Goal: Information Seeking & Learning: Find specific page/section

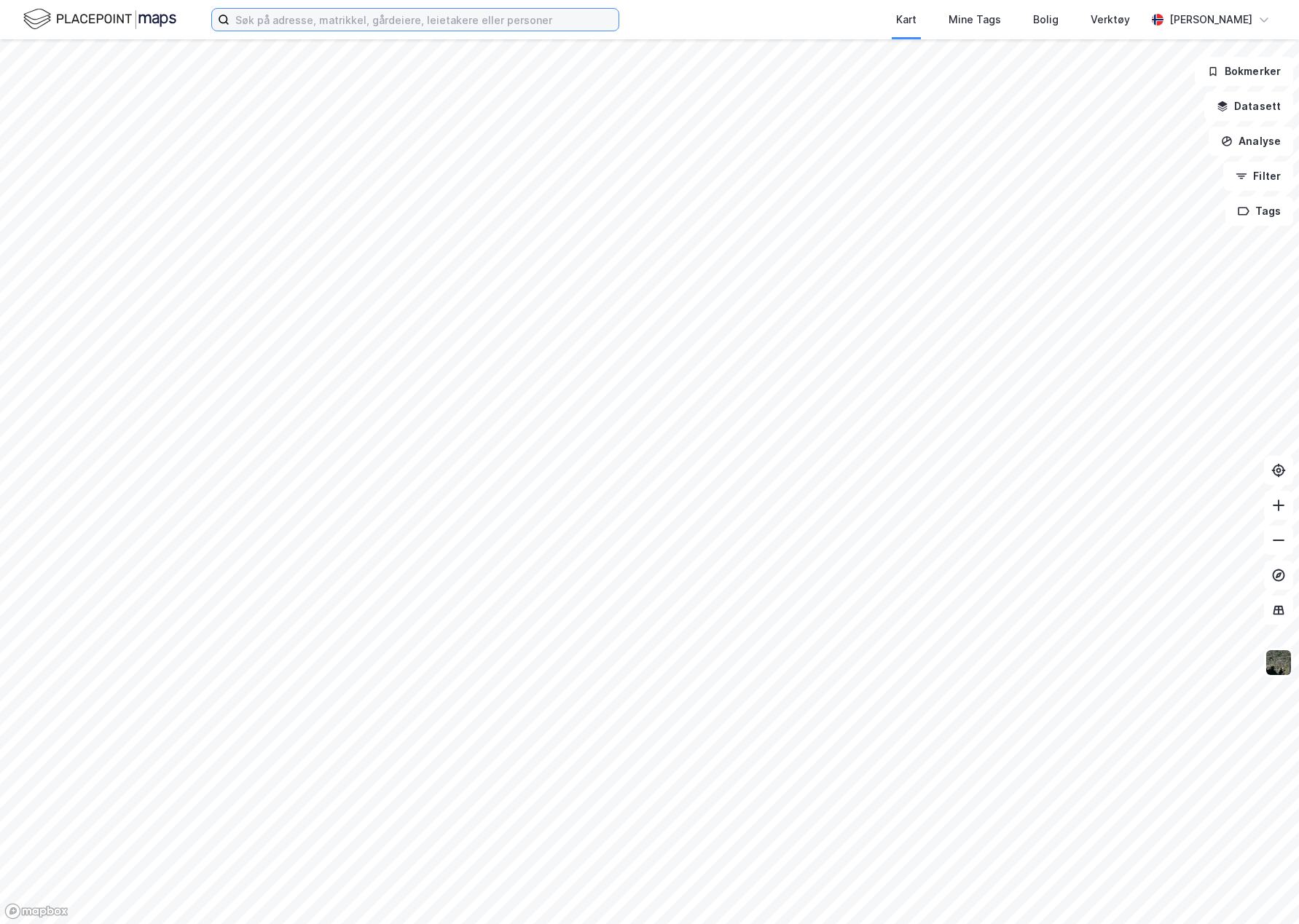
click at [338, 20] on input at bounding box center [424, 20] width 389 height 22
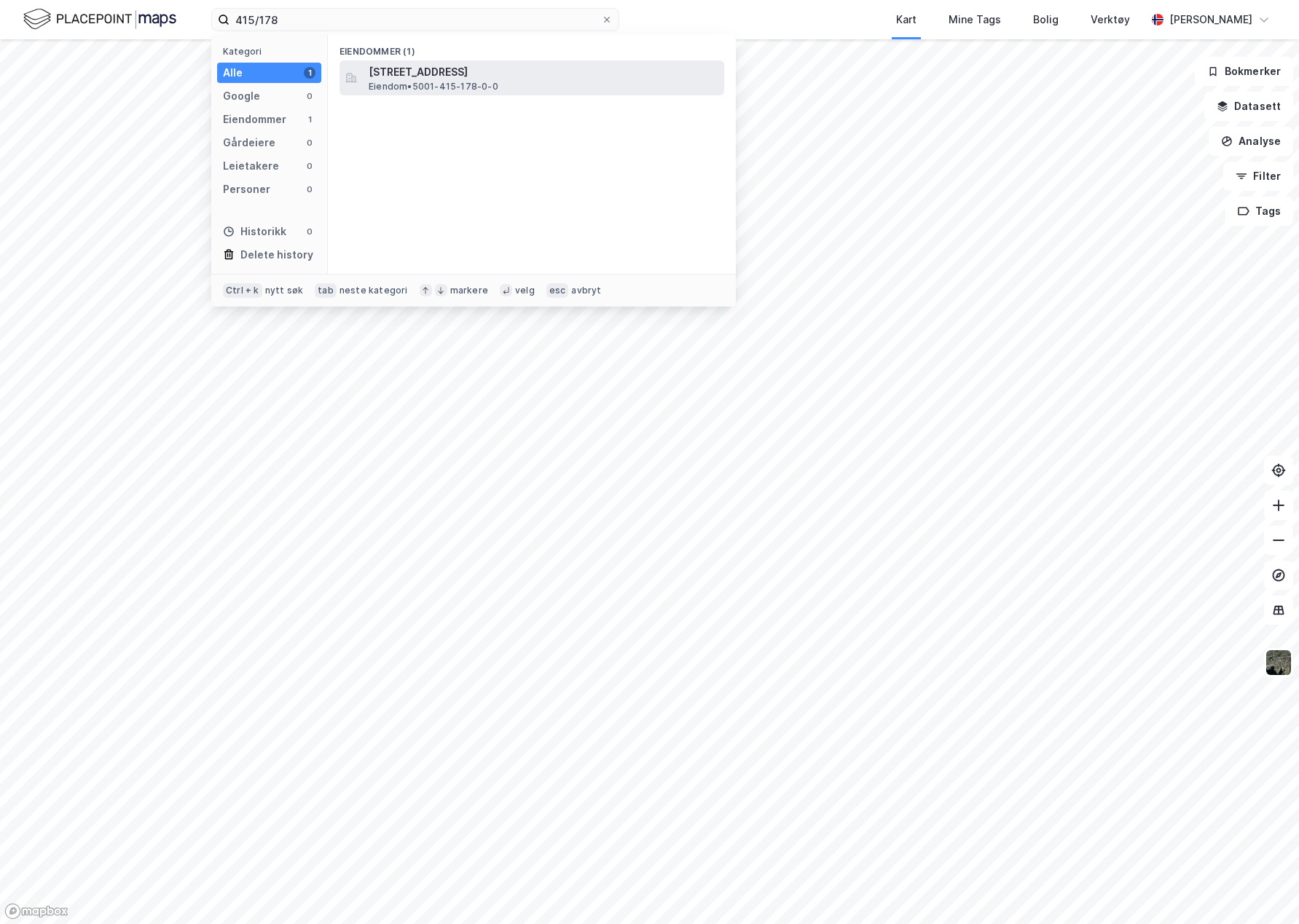
click at [402, 75] on span "[STREET_ADDRESS]" at bounding box center [543, 71] width 349 height 17
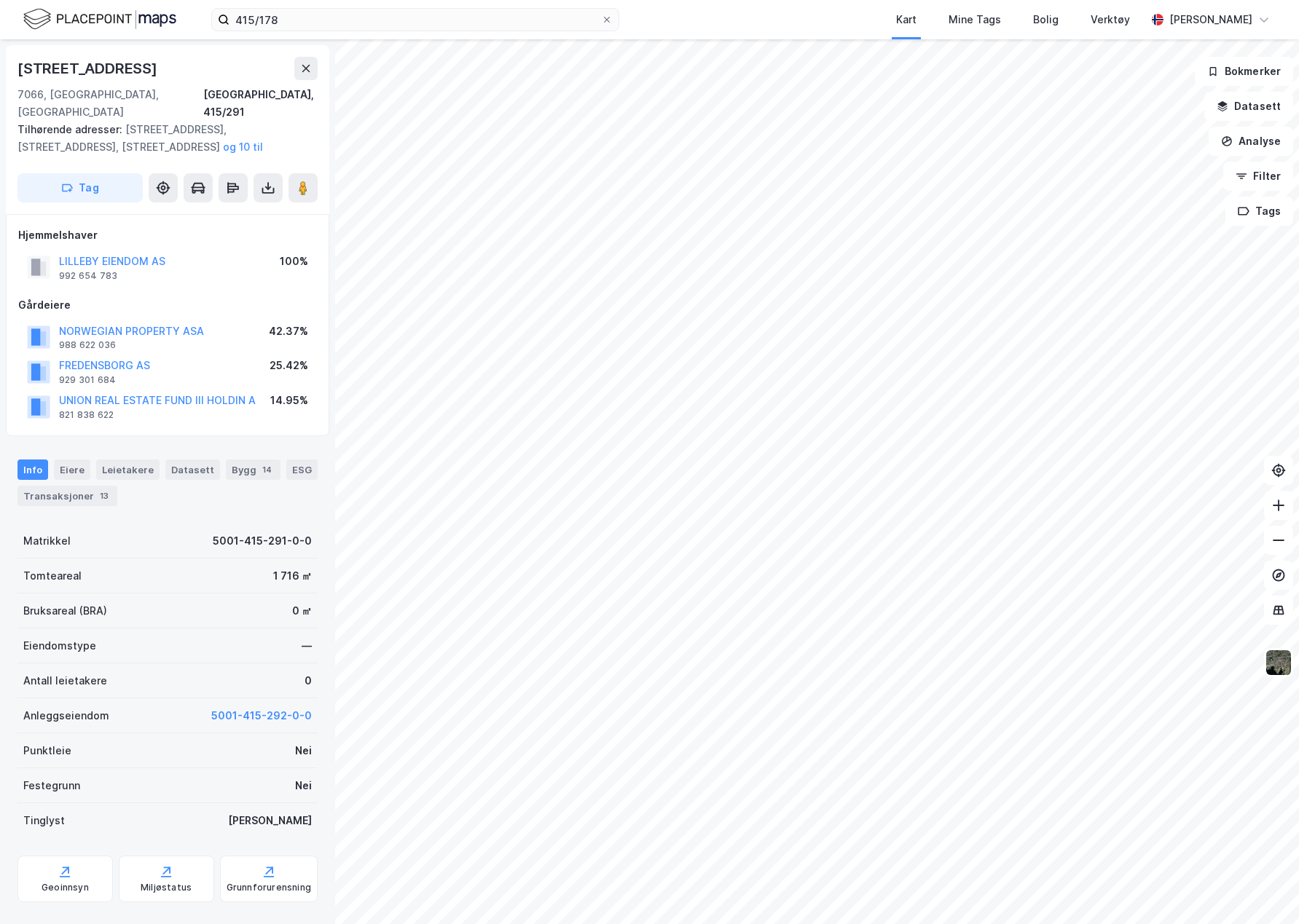
click at [798, 15] on div "Kart Mine Tags Bolig Verktøy" at bounding box center [918, 20] width 457 height 39
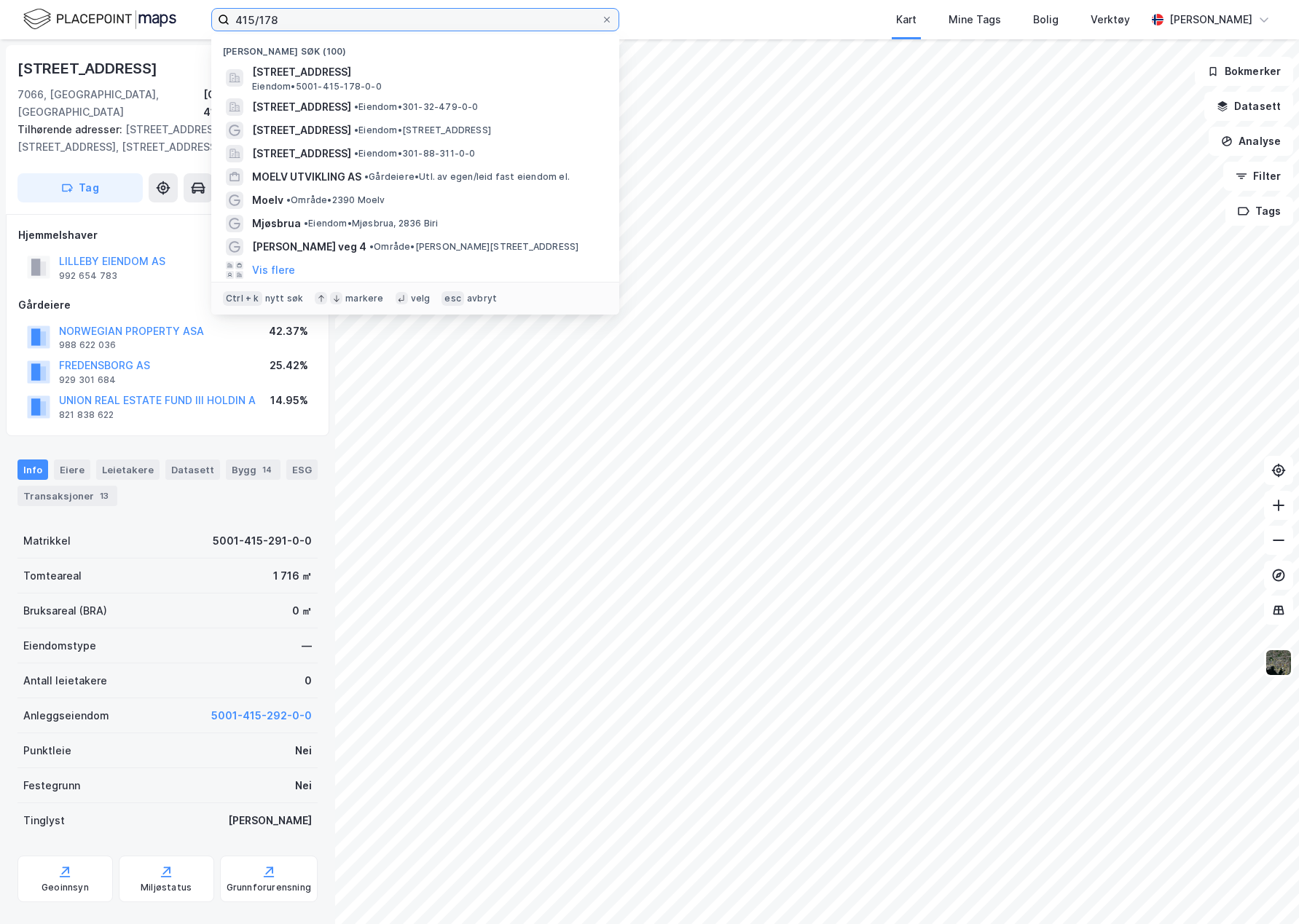
click at [283, 16] on input "415/178" at bounding box center [415, 20] width 371 height 22
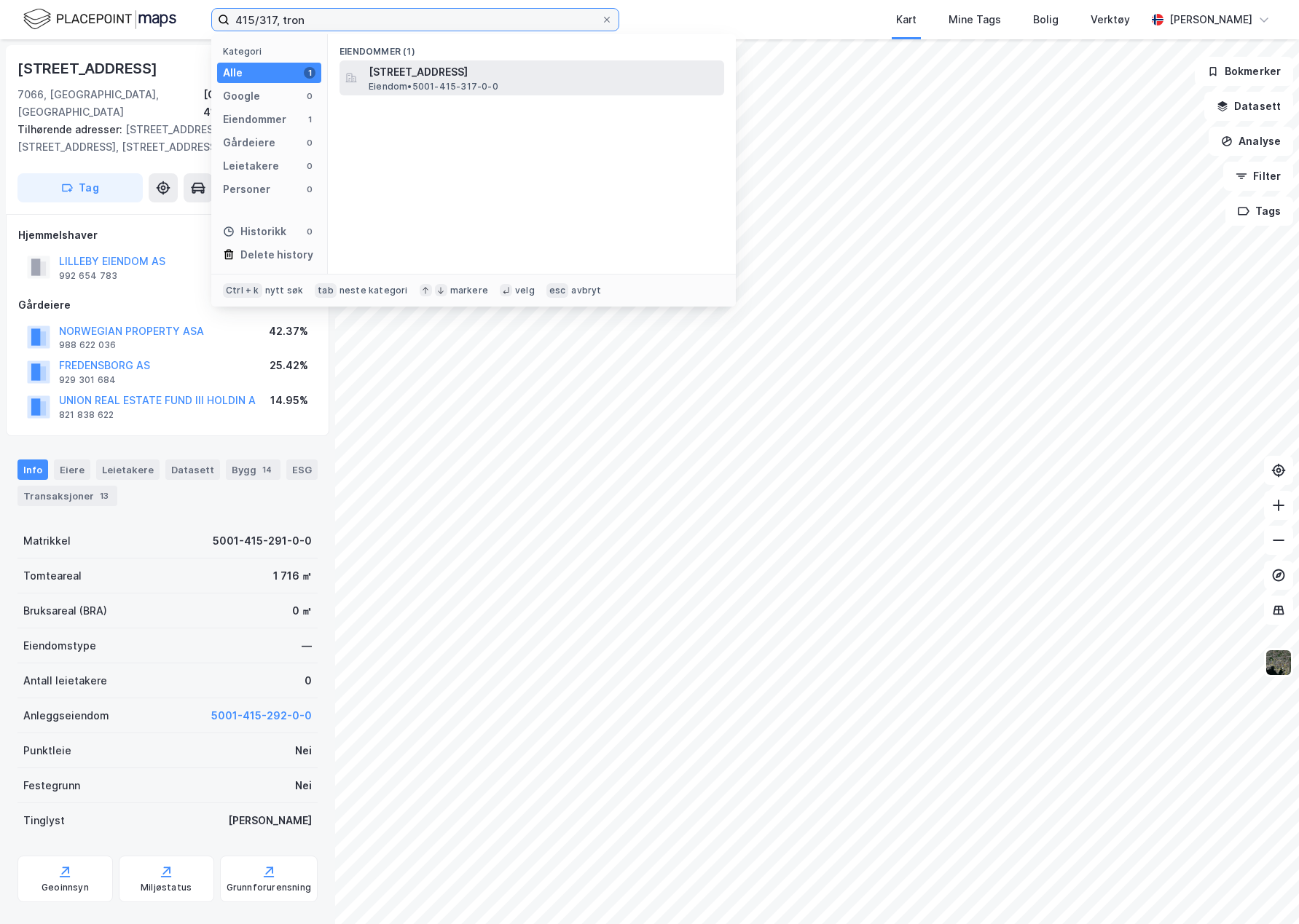
type input "415/317, tron"
click at [420, 77] on span "[STREET_ADDRESS]" at bounding box center [543, 71] width 349 height 17
